Goal: Transaction & Acquisition: Purchase product/service

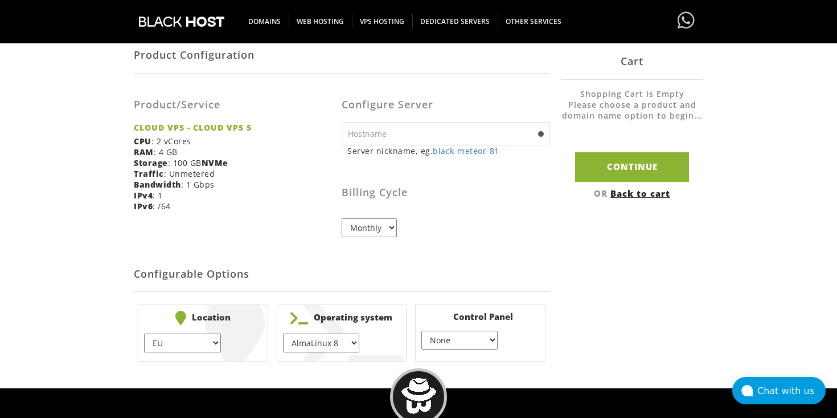
scroll to position [203, 0]
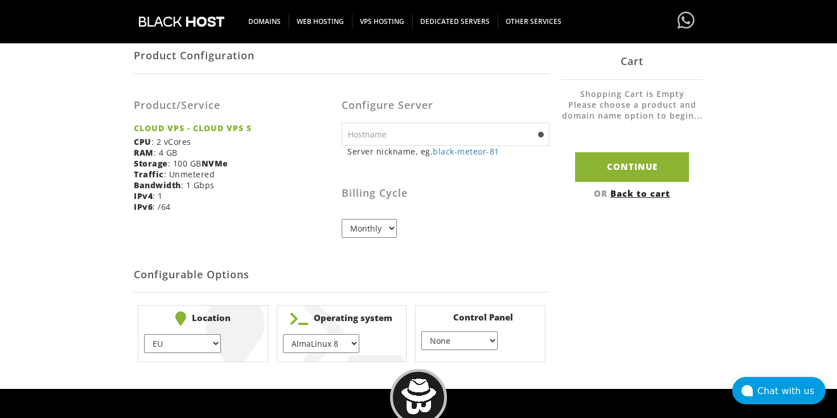
click at [195, 348] on select "EU } [GEOGRAPHIC_DATA] } [GEOGRAPHIC_DATA] } [GEOGRAPHIC_DATA] } [GEOGRAPHIC_DA…" at bounding box center [182, 343] width 76 height 19
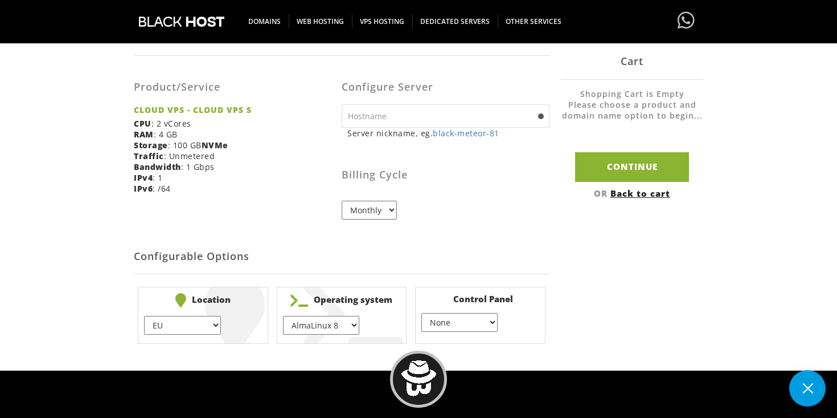
scroll to position [243, 0]
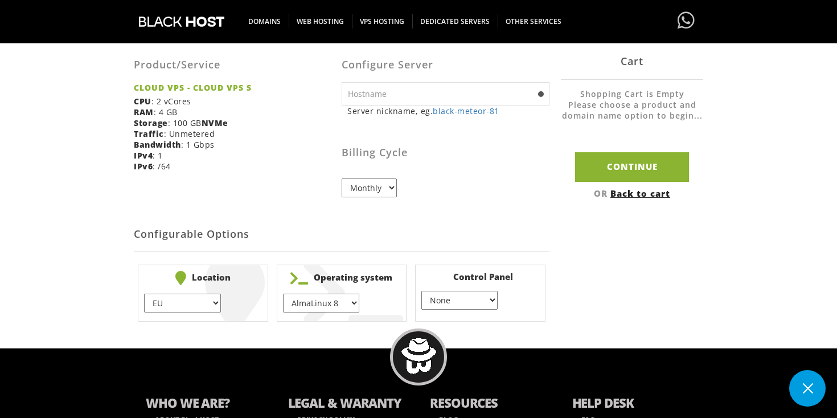
click at [207, 301] on select "EU } [GEOGRAPHIC_DATA] } [GEOGRAPHIC_DATA] } [GEOGRAPHIC_DATA] } [GEOGRAPHIC_DA…" at bounding box center [182, 302] width 76 height 19
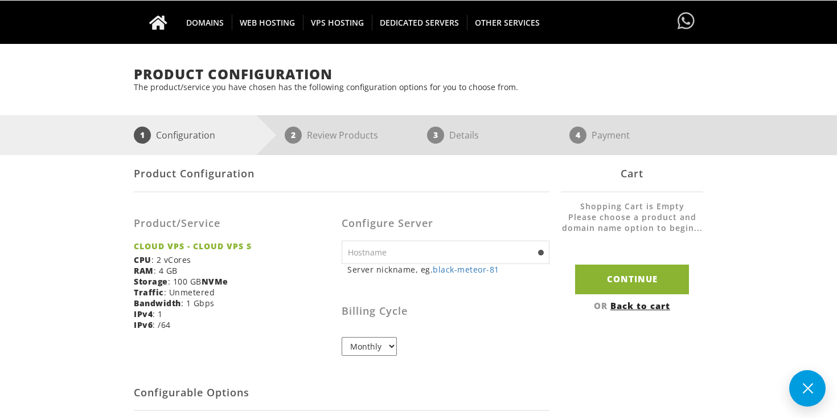
scroll to position [0, 0]
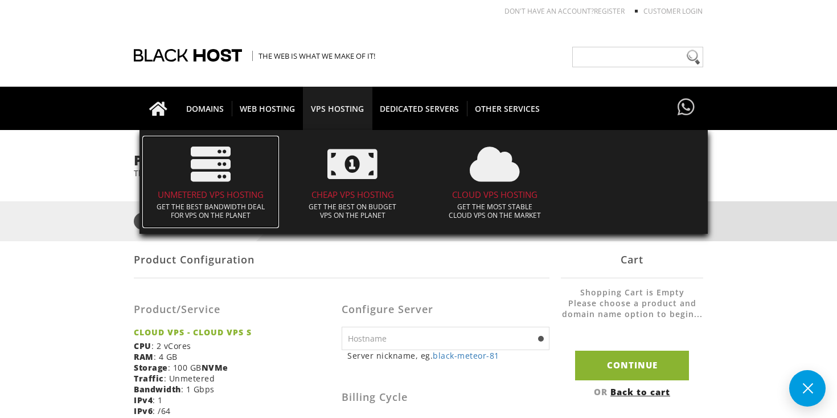
click at [215, 171] on icon at bounding box center [211, 164] width 40 height 40
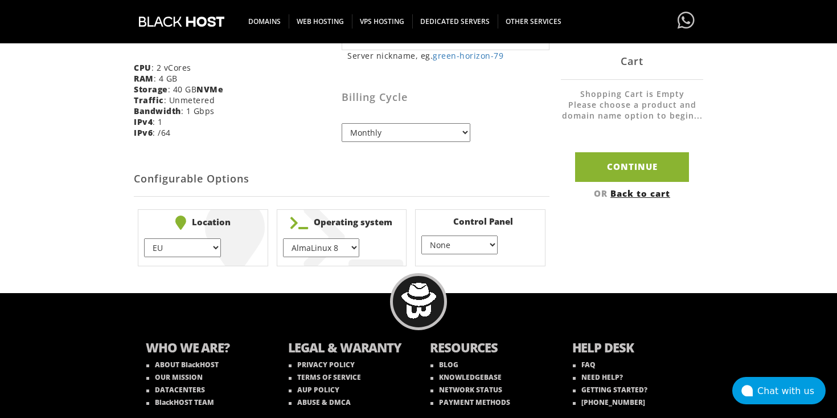
scroll to position [313, 0]
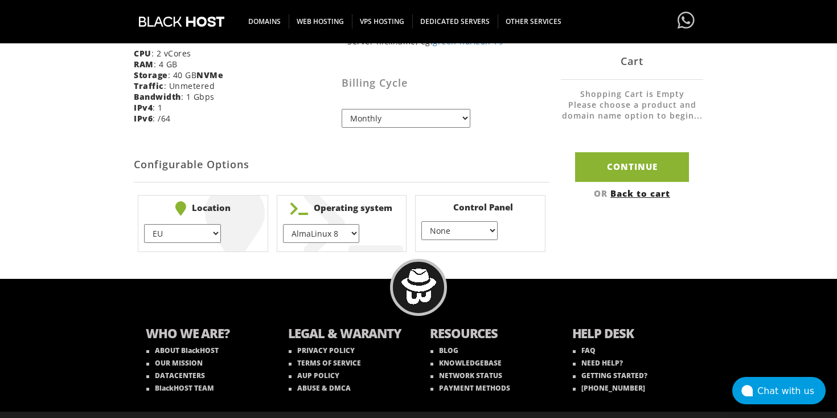
click at [188, 239] on select "EU } [GEOGRAPHIC_DATA] } [GEOGRAPHIC_DATA] } [GEOGRAPHIC_DATA] } [GEOGRAPHIC_DA…" at bounding box center [182, 233] width 76 height 19
click at [144, 224] on select "EU } [GEOGRAPHIC_DATA] } [GEOGRAPHIC_DATA] } [GEOGRAPHIC_DATA] } [GEOGRAPHIC_DA…" at bounding box center [182, 233] width 76 height 19
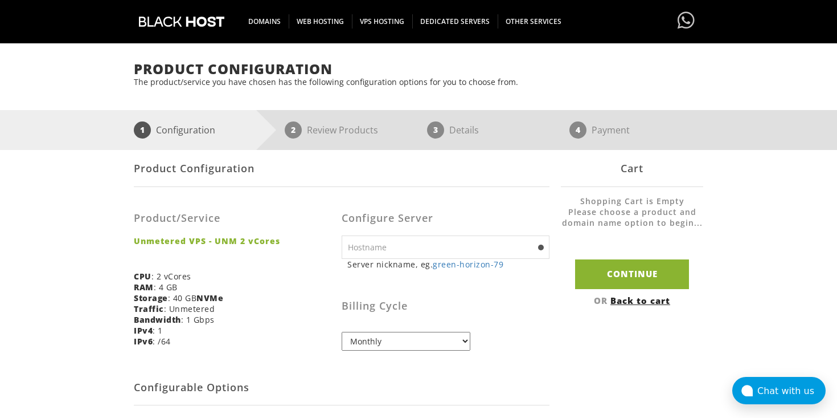
scroll to position [0, 0]
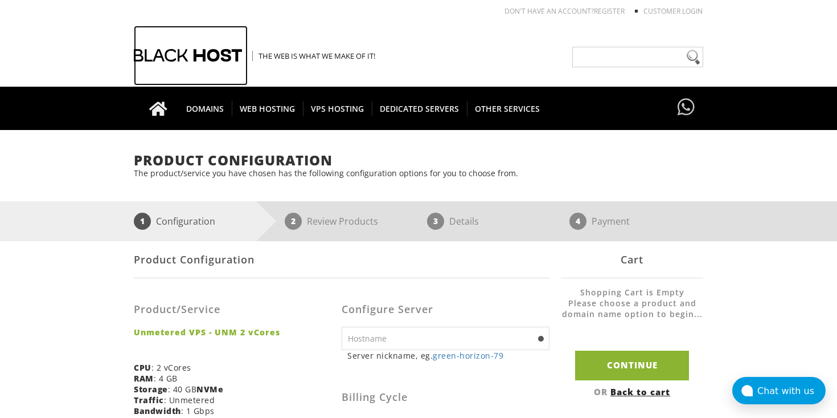
click at [201, 55] on div at bounding box center [191, 56] width 114 height 60
